Goal: Information Seeking & Learning: Learn about a topic

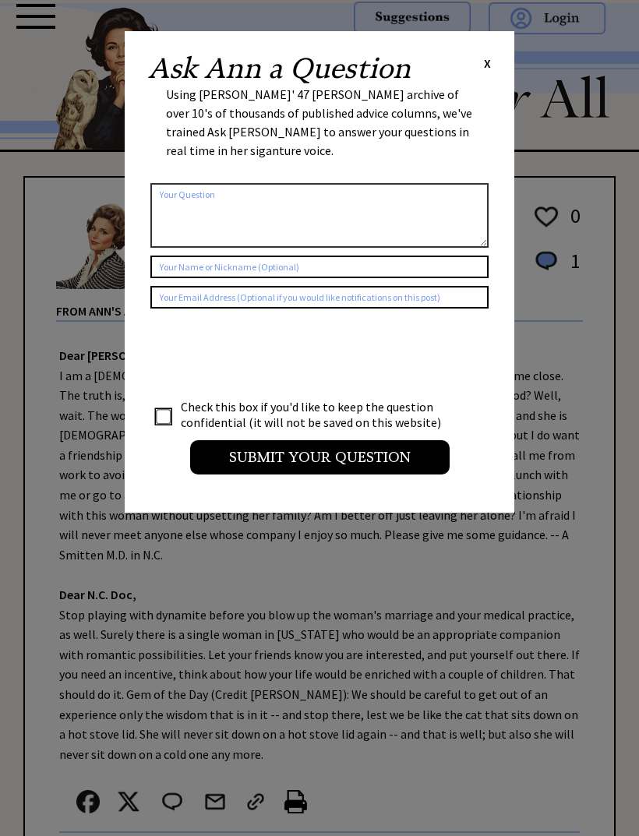
click at [489, 51] on div "Ask Ann a Question X Using Ann Landers' 47 vear archive of over 10's of thousan…" at bounding box center [320, 272] width 390 height 482
click at [499, 68] on div "Ask Ann a Question X Using Ann Landers' 47 vear archive of over 10's of thousan…" at bounding box center [320, 272] width 390 height 482
click at [485, 66] on span "X" at bounding box center [487, 63] width 7 height 16
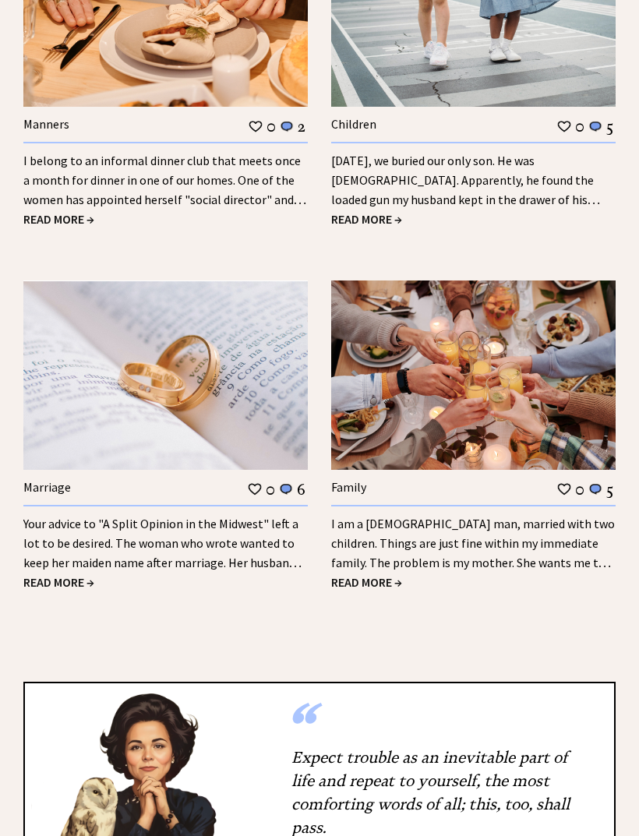
scroll to position [1856, 0]
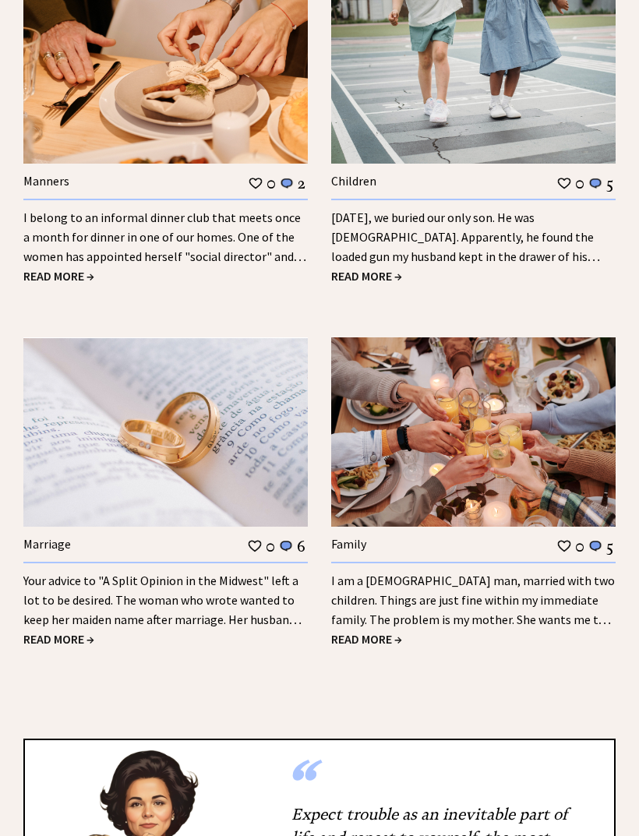
click at [73, 269] on span "READ MORE →" at bounding box center [58, 277] width 71 height 16
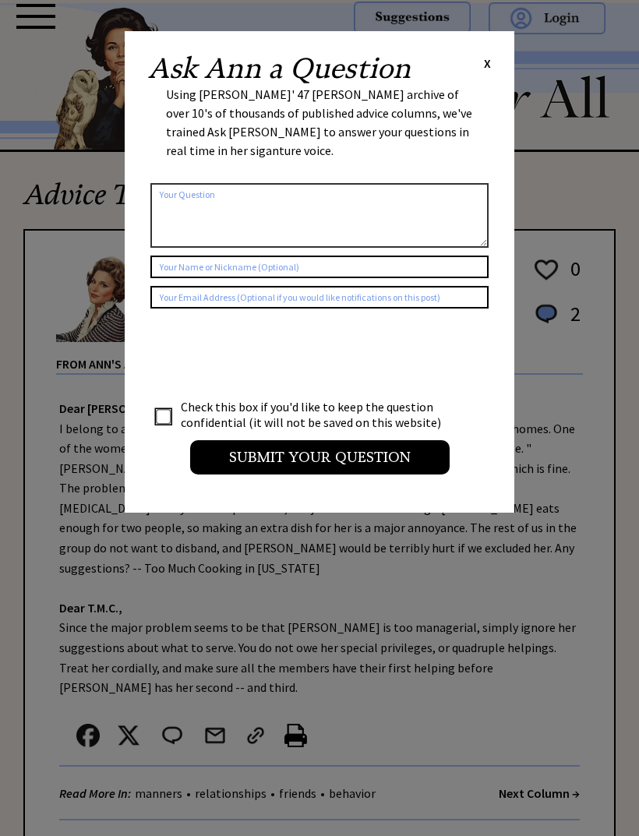
click at [485, 57] on span "X" at bounding box center [487, 63] width 7 height 16
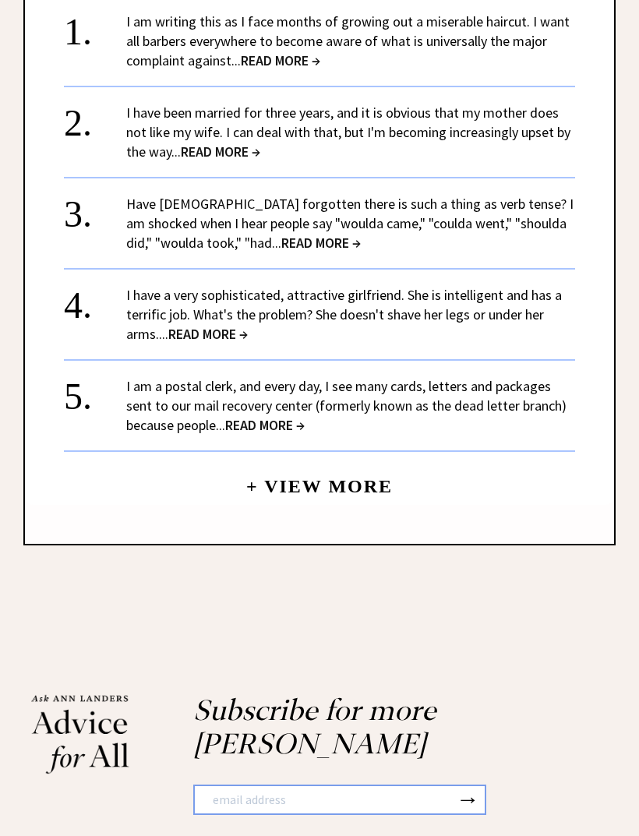
scroll to position [1328, 0]
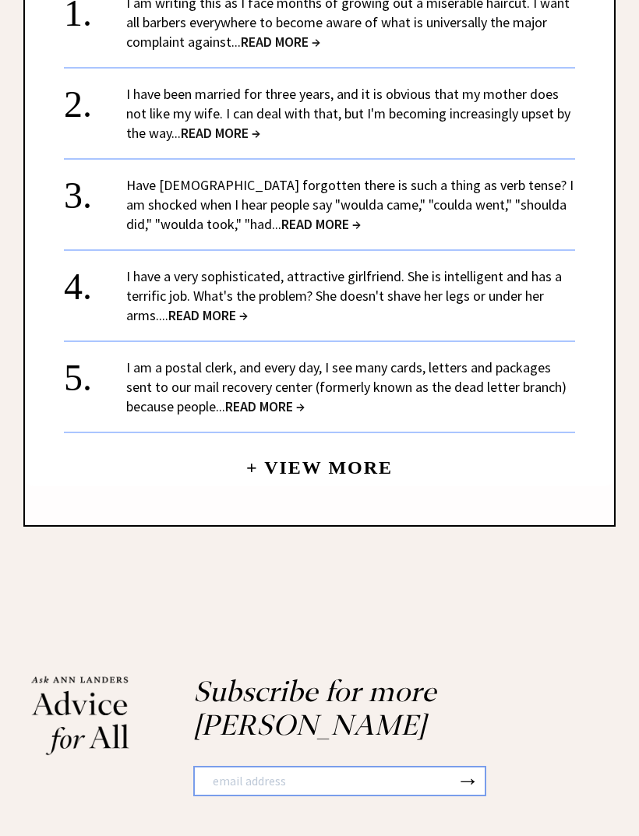
click at [373, 445] on link "+ View More" at bounding box center [319, 462] width 146 height 34
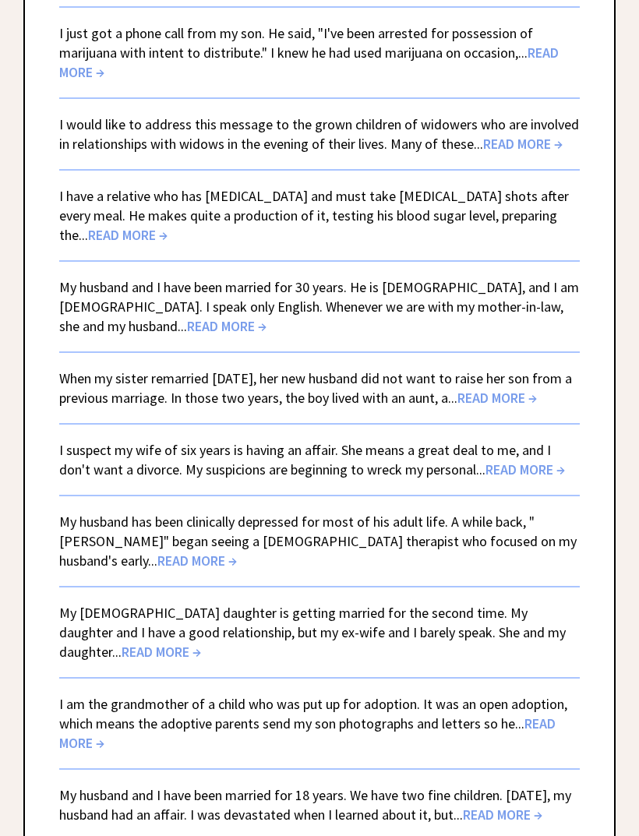
scroll to position [1456, 0]
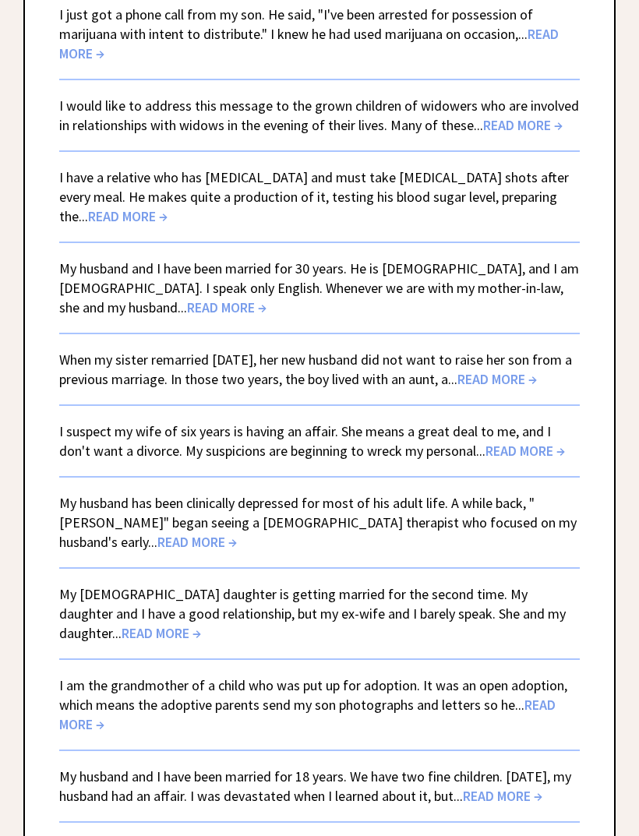
click at [554, 658] on div "I am the grandmother of a child who was put up for adoption. It was an open ado…" at bounding box center [319, 696] width 520 height 76
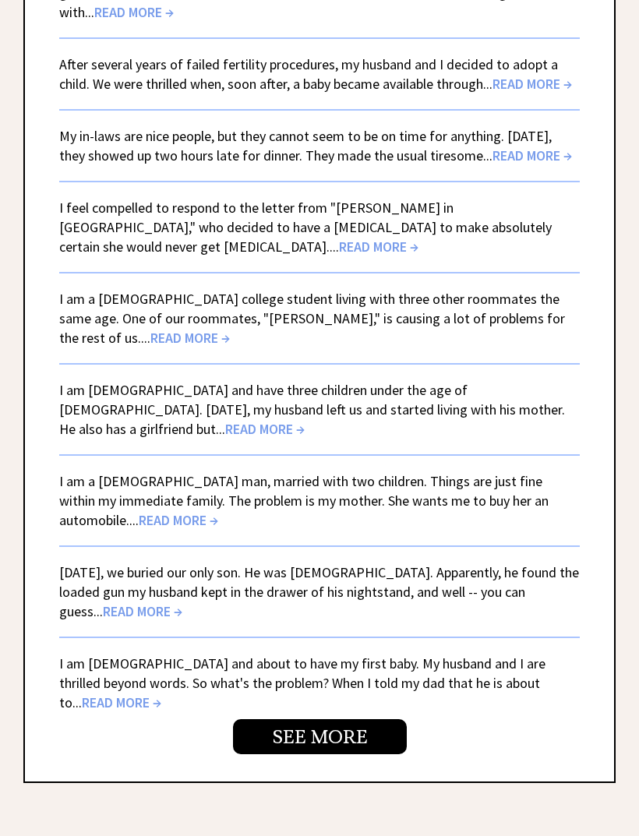
scroll to position [3898, 0]
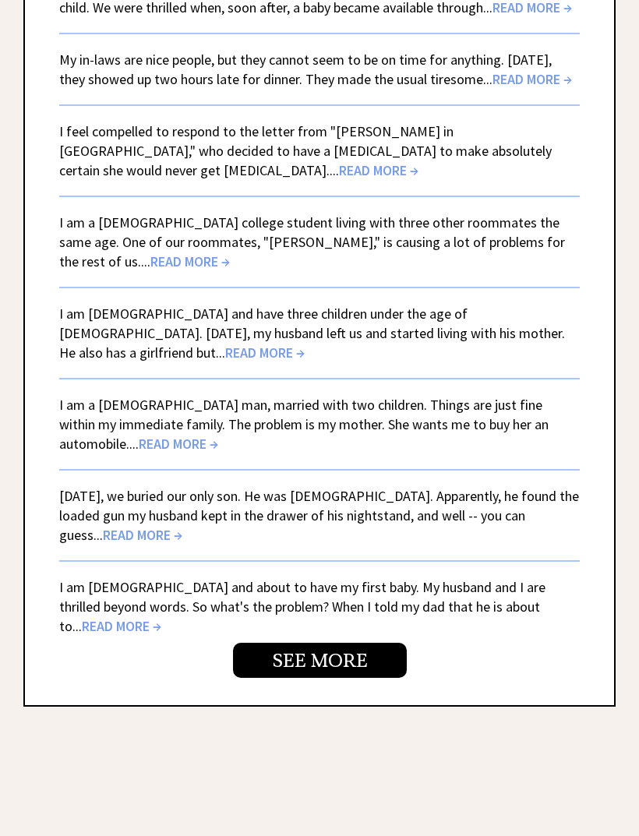
click at [362, 644] on link "SEE MORE" at bounding box center [320, 661] width 174 height 35
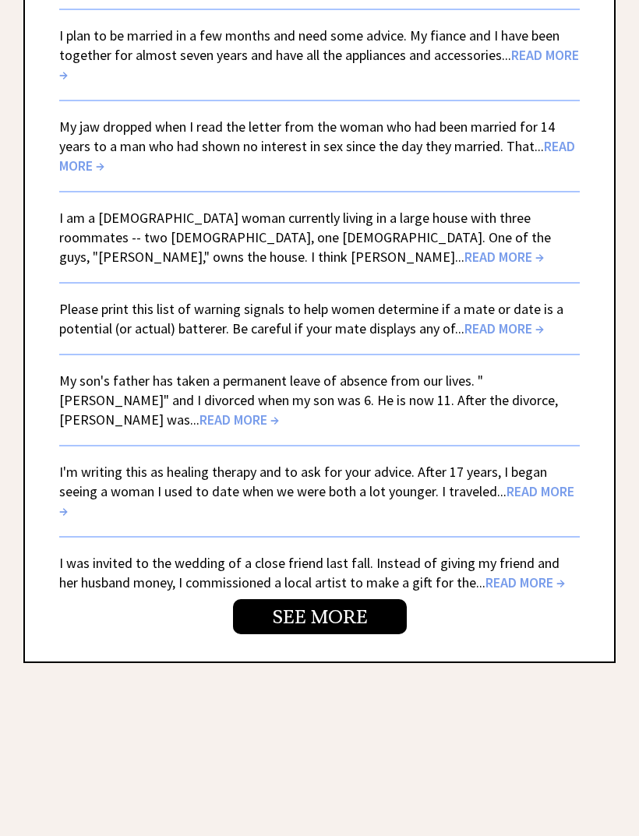
scroll to position [4008, 0]
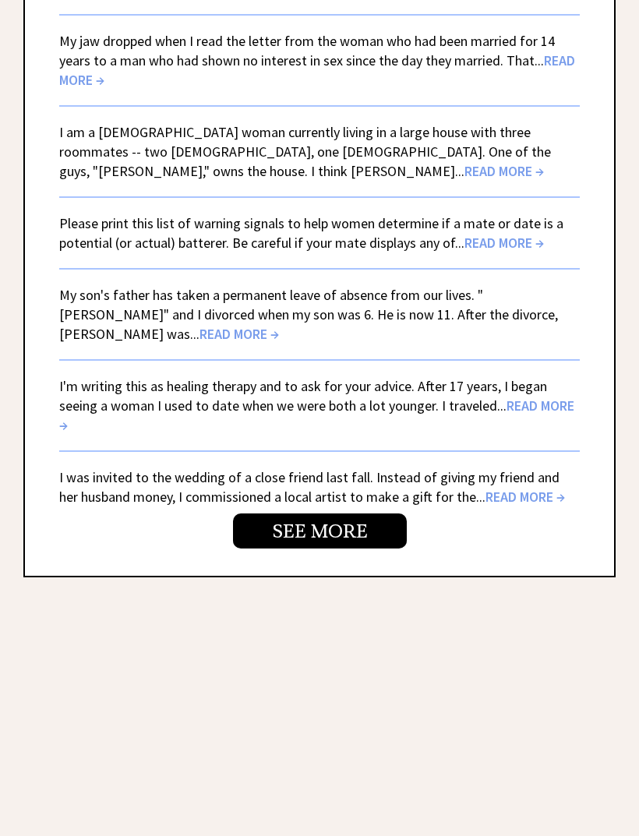
click at [365, 514] on link "SEE MORE" at bounding box center [320, 531] width 174 height 35
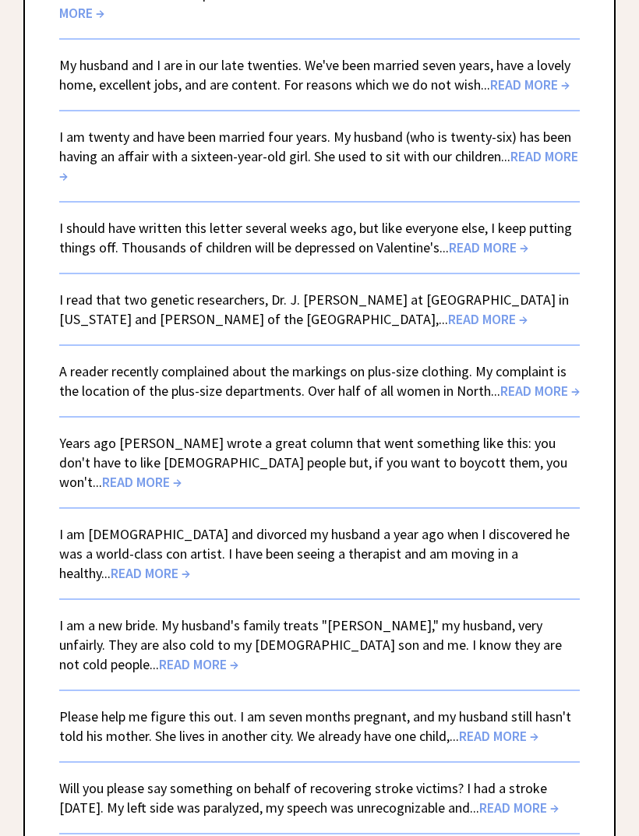
scroll to position [1556, 0]
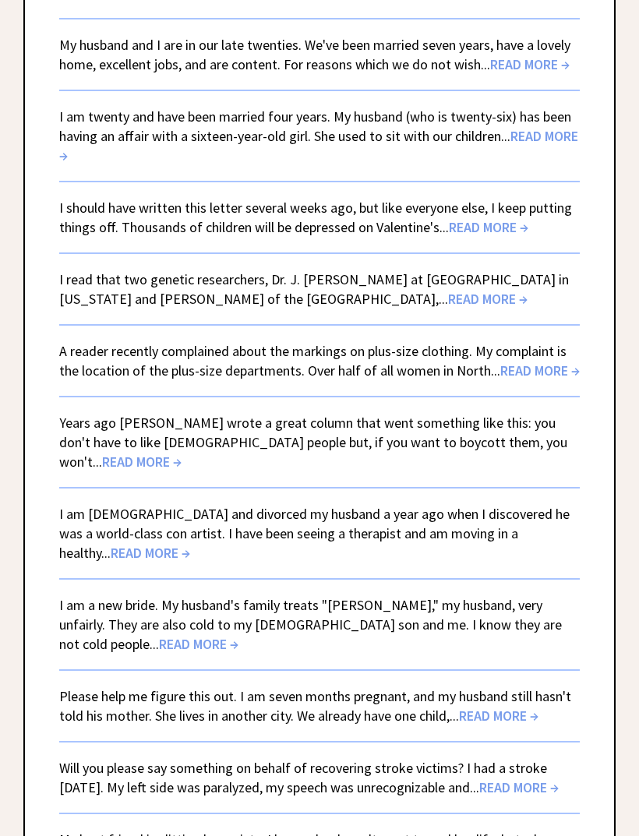
click at [535, 362] on span "READ MORE →" at bounding box center [539, 371] width 79 height 18
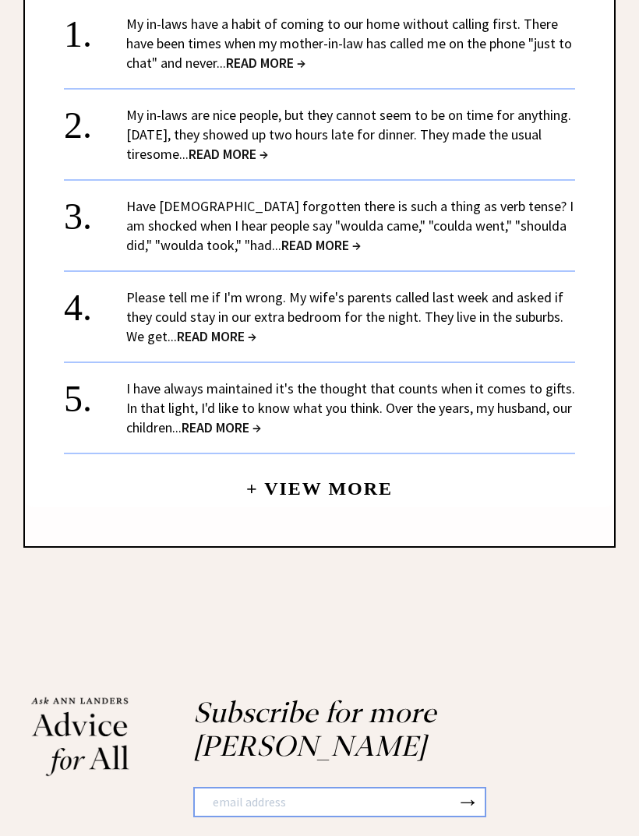
scroll to position [1099, 0]
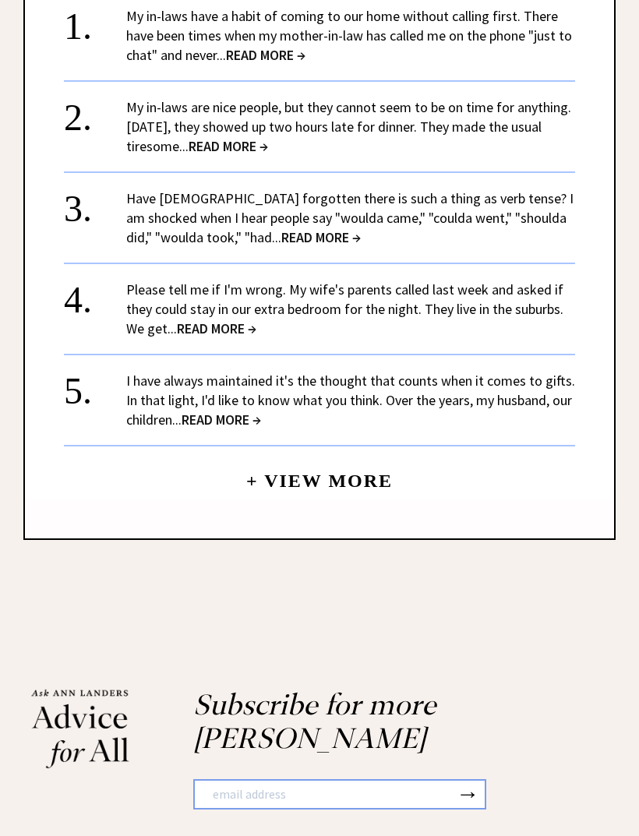
click at [237, 411] on span "READ MORE →" at bounding box center [221, 420] width 79 height 18
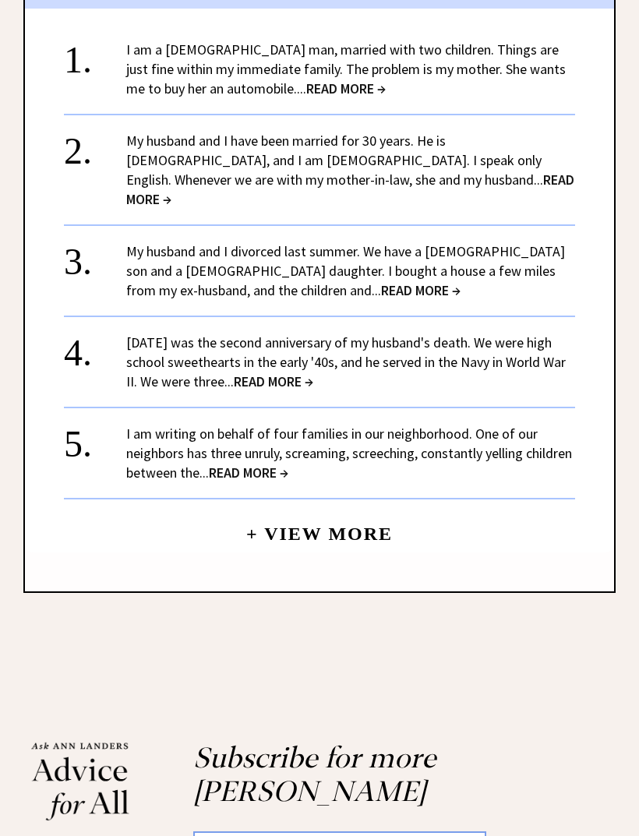
scroll to position [1911, 0]
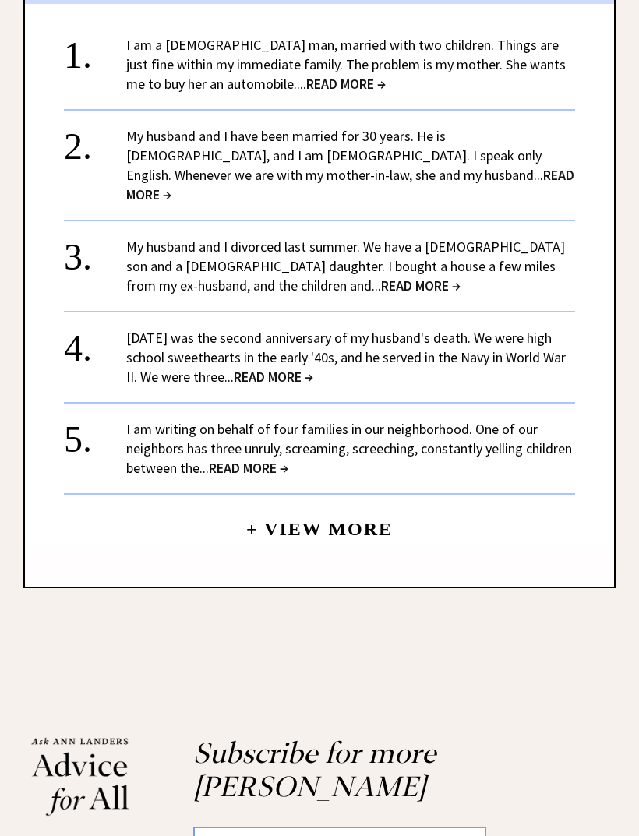
click at [381, 277] on span "READ MORE →" at bounding box center [420, 286] width 79 height 18
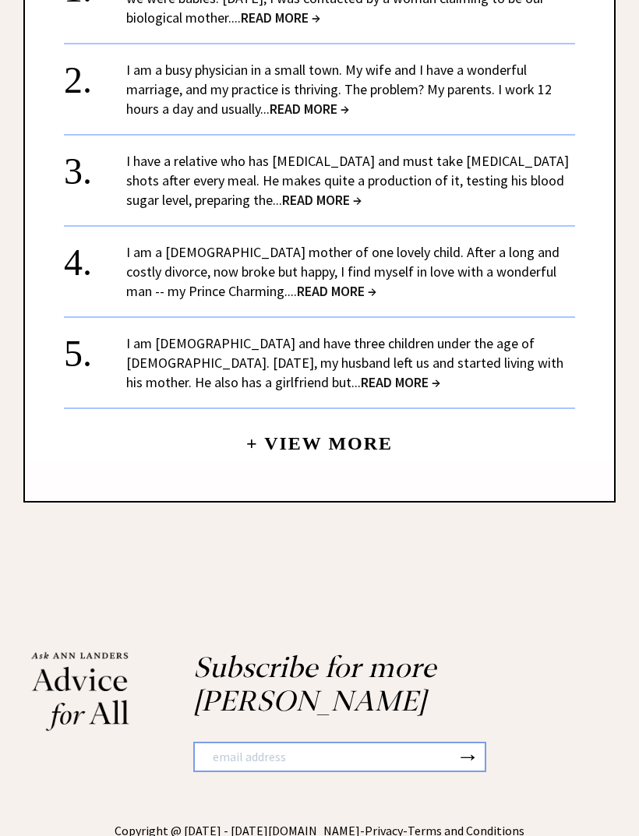
scroll to position [1449, 0]
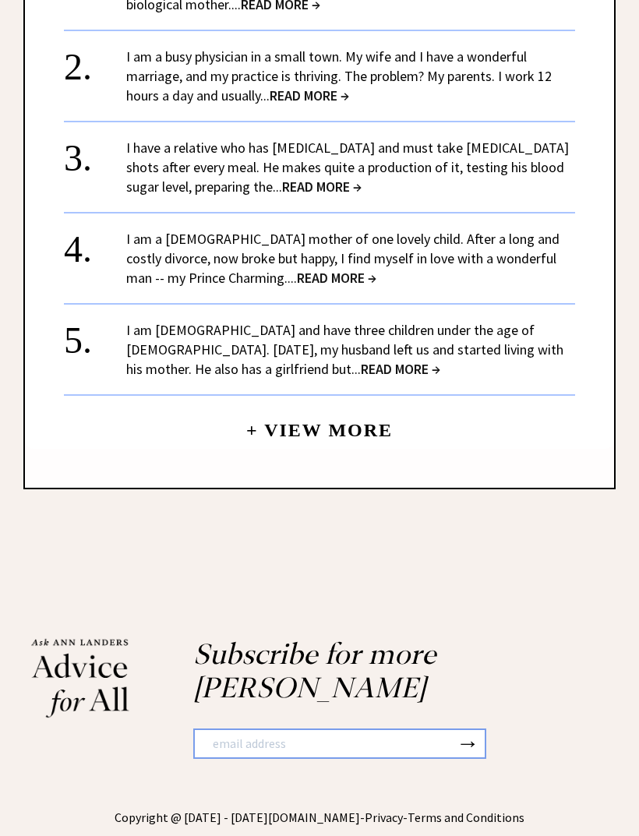
click at [373, 407] on link "+ View More" at bounding box center [319, 424] width 146 height 34
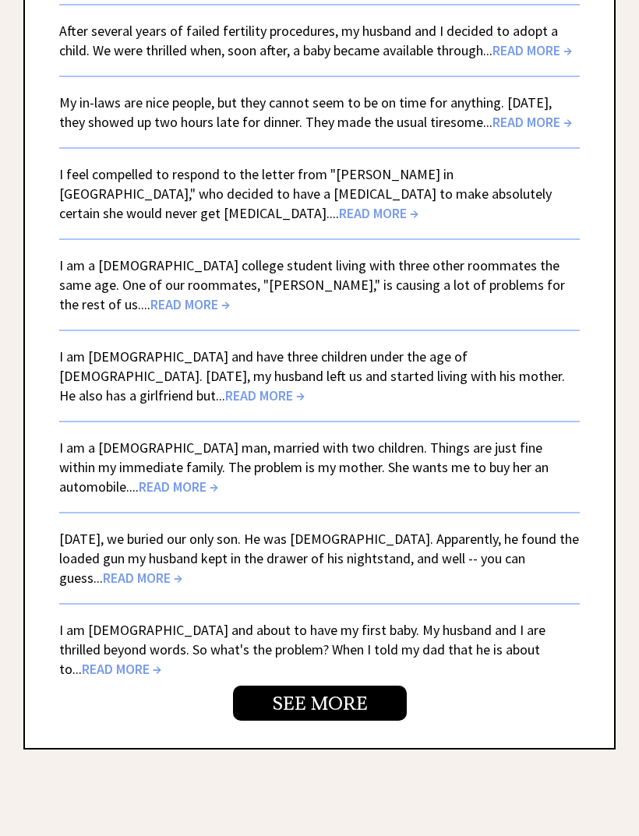
scroll to position [3879, 0]
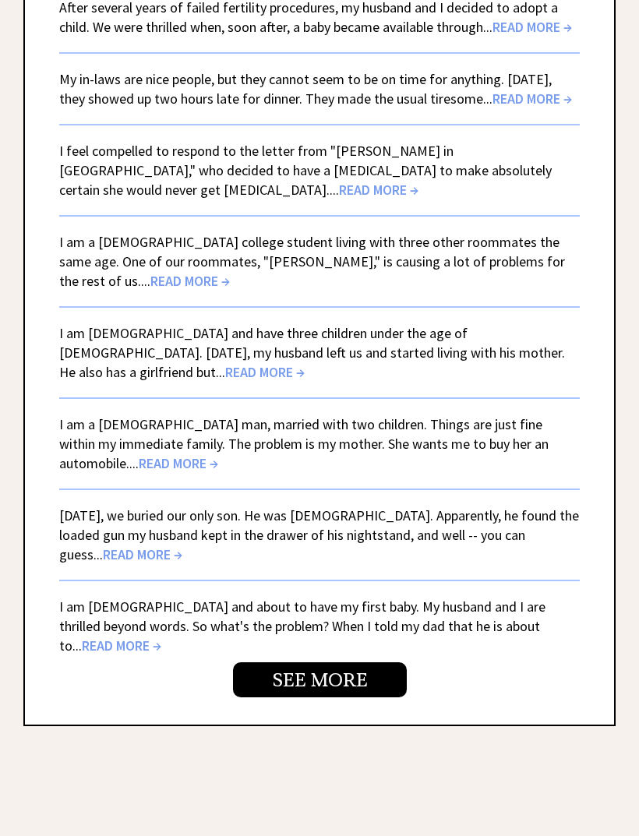
click at [368, 663] on link "SEE MORE" at bounding box center [320, 680] width 174 height 35
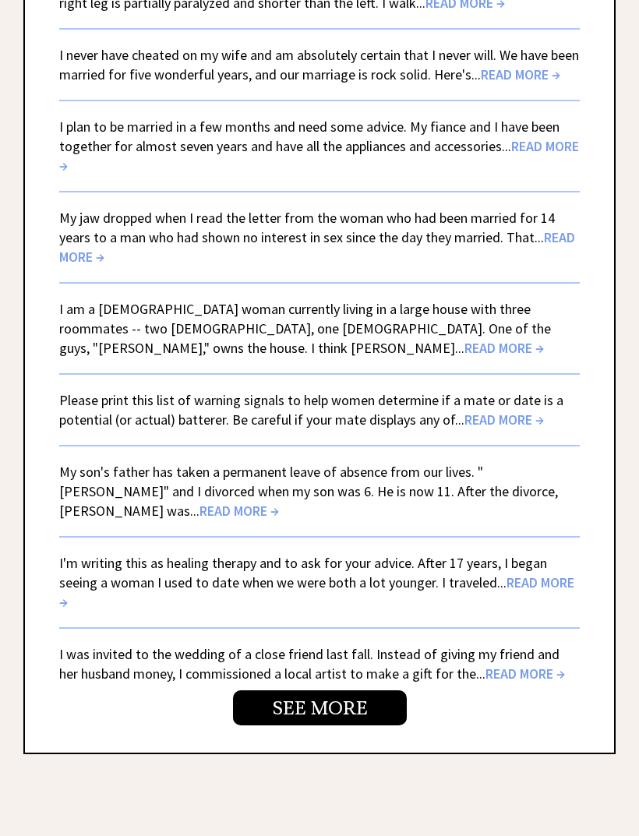
scroll to position [3845, 0]
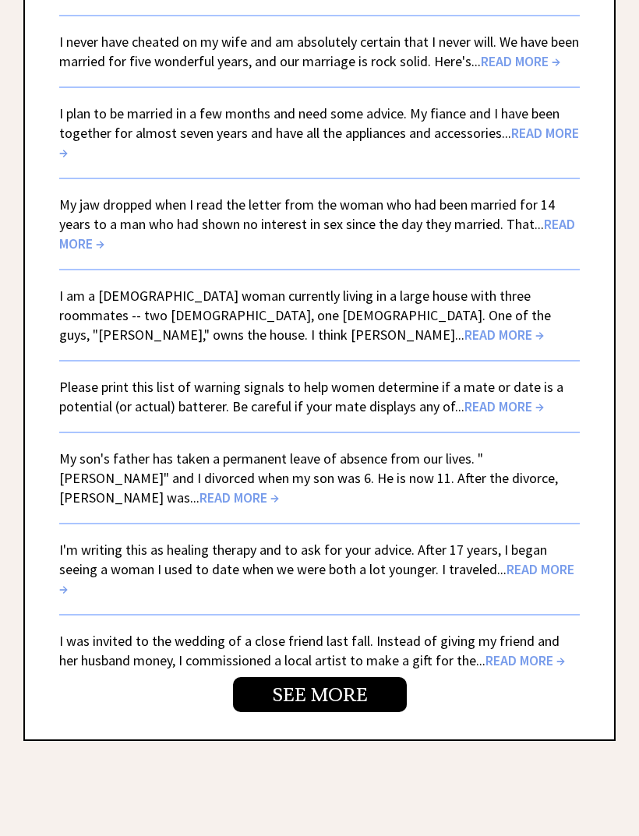
click at [514, 651] on span "READ MORE →" at bounding box center [524, 660] width 79 height 18
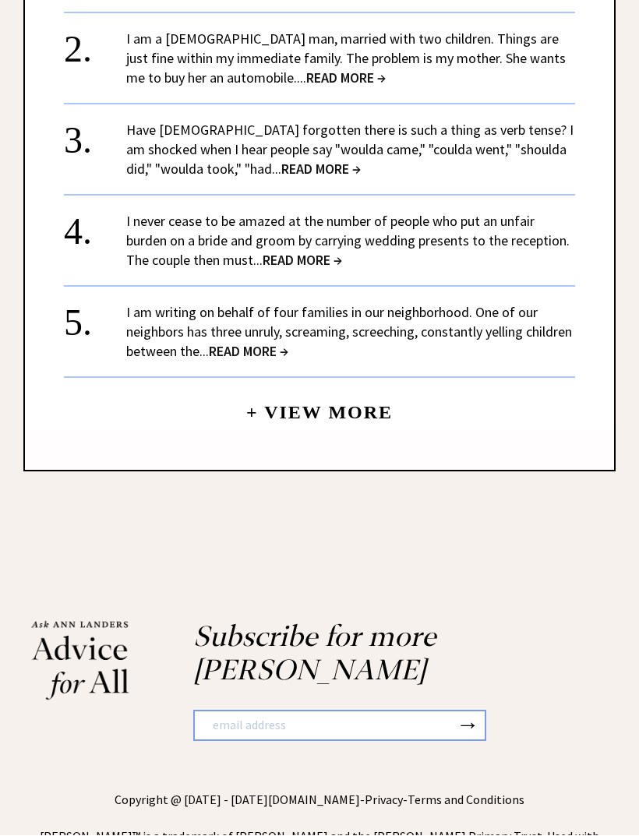
scroll to position [1275, 0]
click at [385, 404] on link "+ View More" at bounding box center [319, 407] width 146 height 34
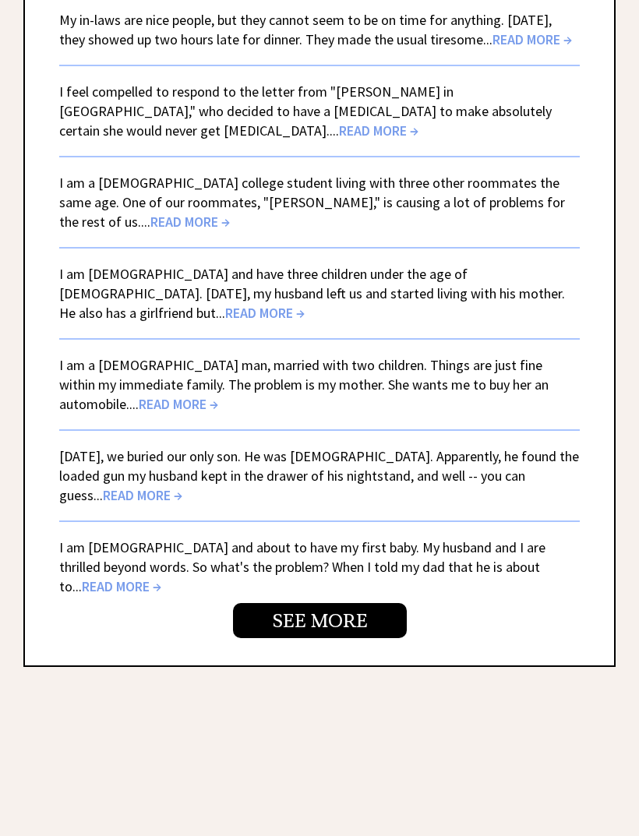
scroll to position [4014, 0]
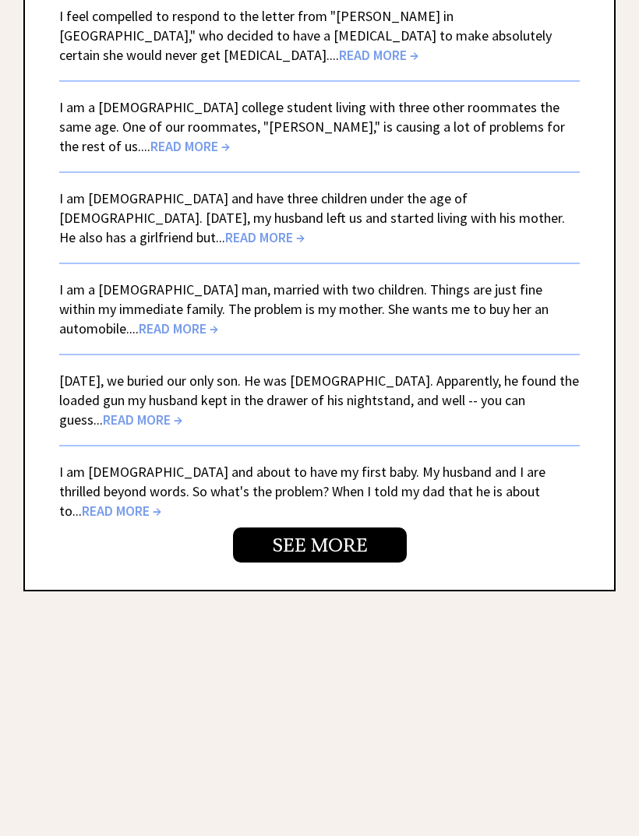
click at [376, 528] on link "SEE MORE" at bounding box center [320, 545] width 174 height 35
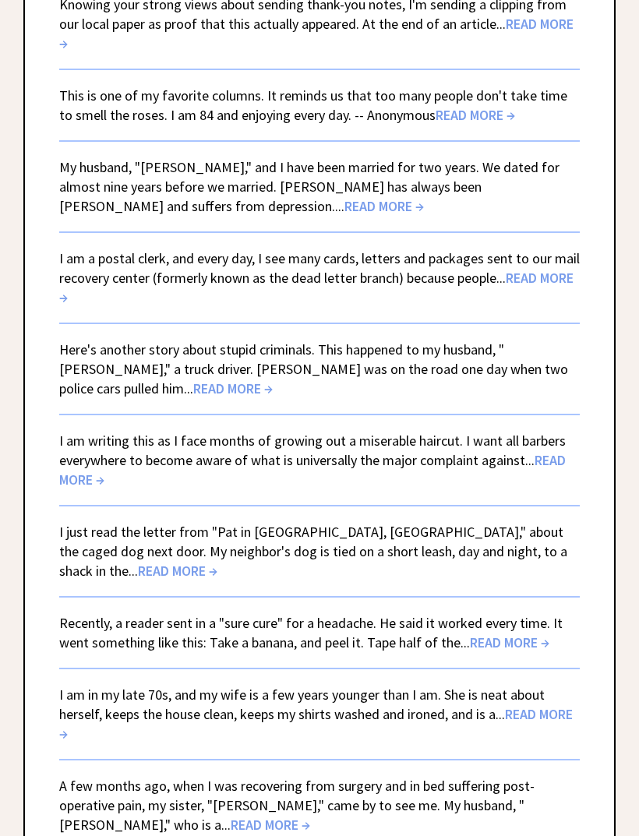
scroll to position [2959, 0]
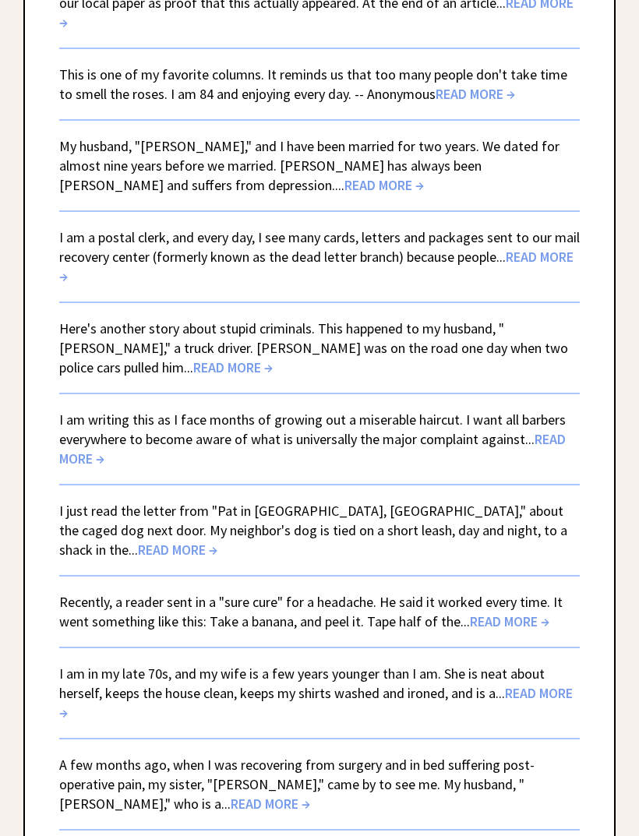
click at [471, 502] on link "I just read the letter from "Pat in [GEOGRAPHIC_DATA], [GEOGRAPHIC_DATA]," abou…" at bounding box center [313, 530] width 508 height 57
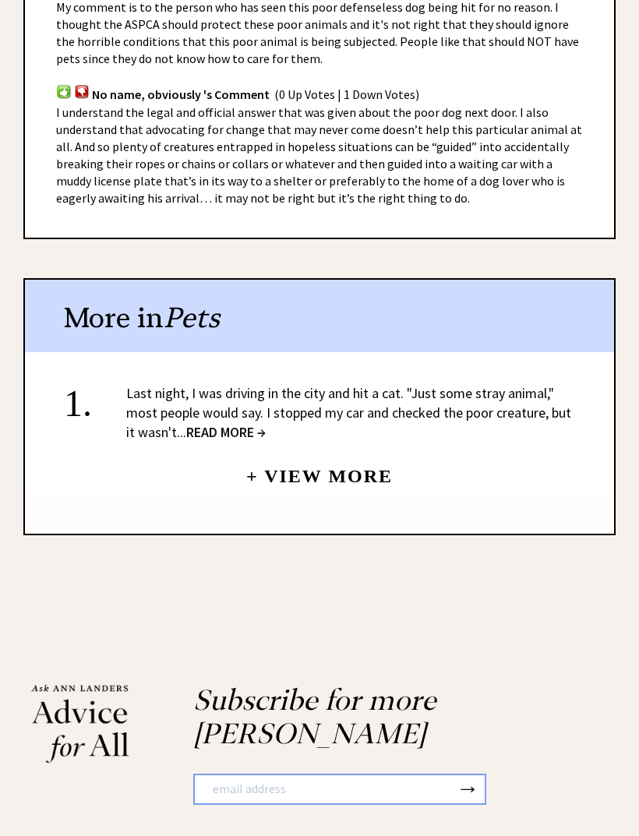
scroll to position [1018, 0]
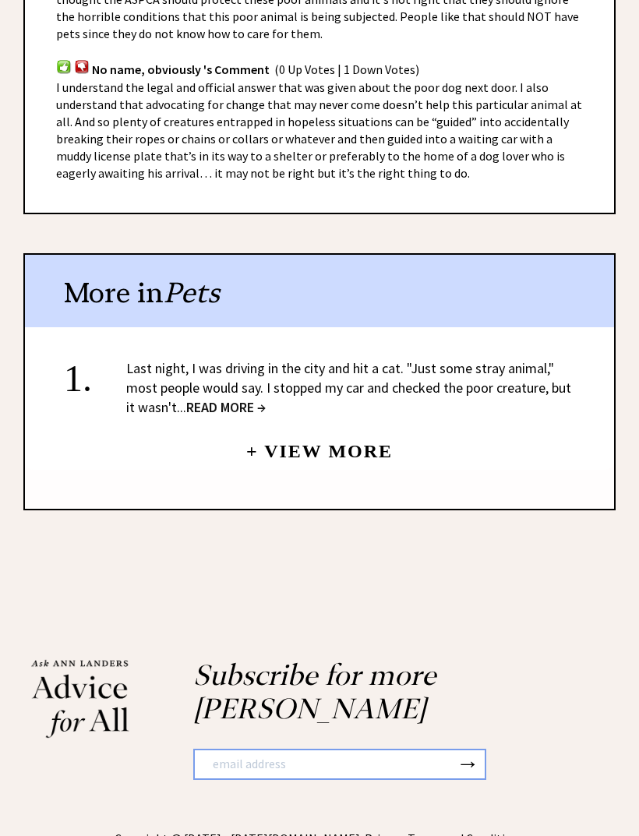
click at [232, 398] on span "READ MORE →" at bounding box center [225, 407] width 79 height 18
click at [247, 398] on span "READ MORE →" at bounding box center [225, 407] width 79 height 18
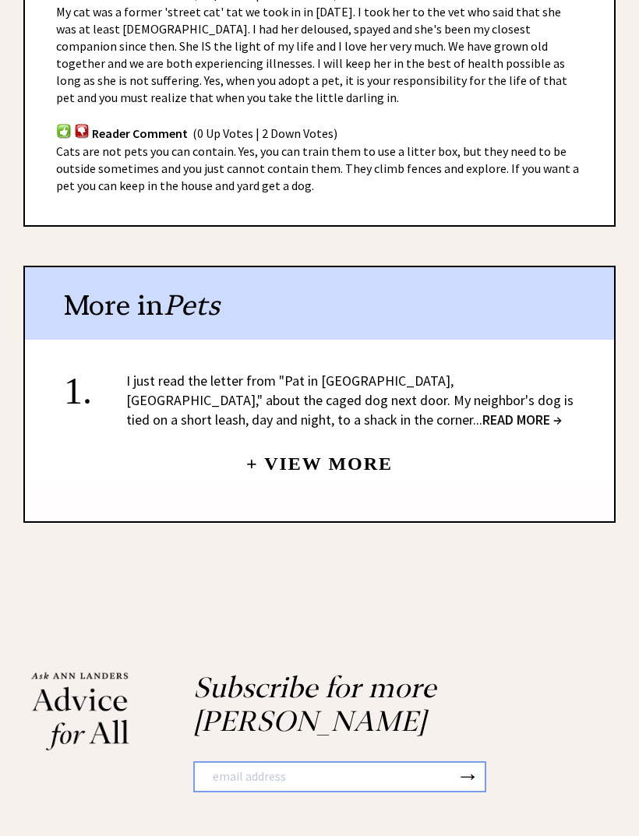
scroll to position [1059, 0]
